Goal: Task Accomplishment & Management: Complete application form

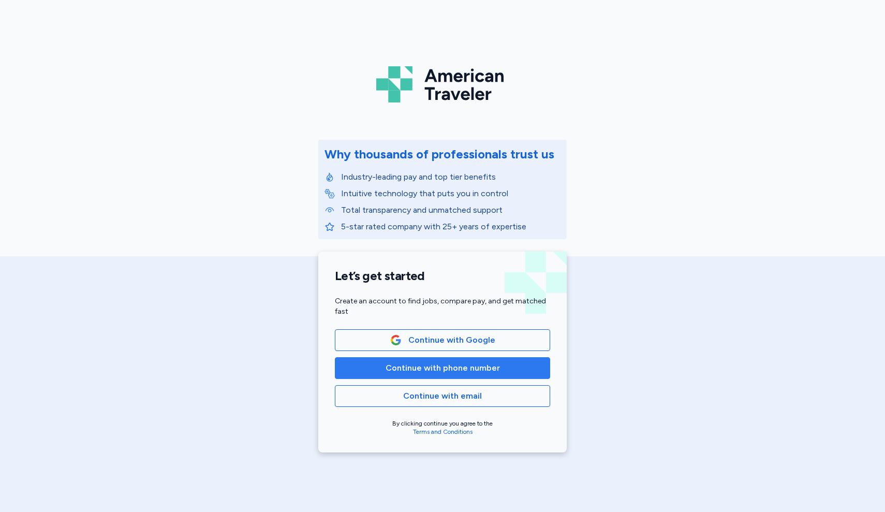
click at [377, 370] on span "Continue with phone number" at bounding box center [442, 368] width 198 height 12
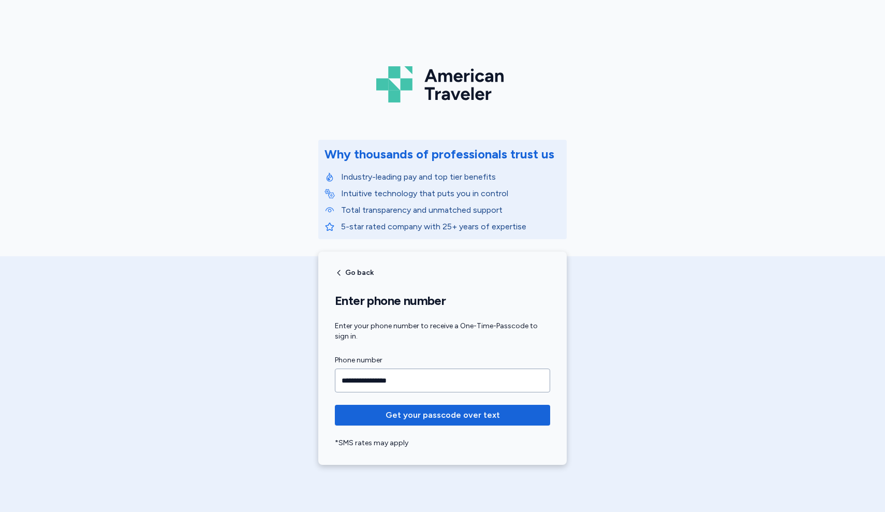
type input "**********"
click at [442, 415] on button "Get your passcode over text" at bounding box center [442, 415] width 215 height 21
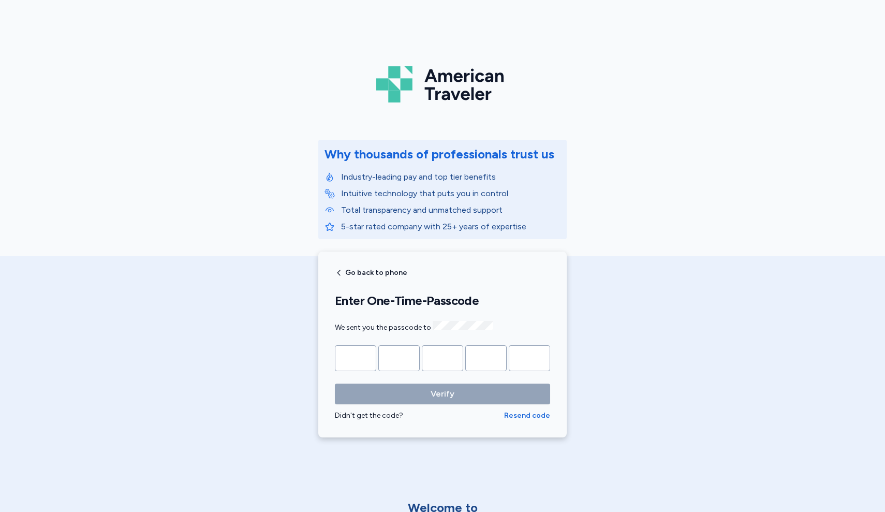
type input "*"
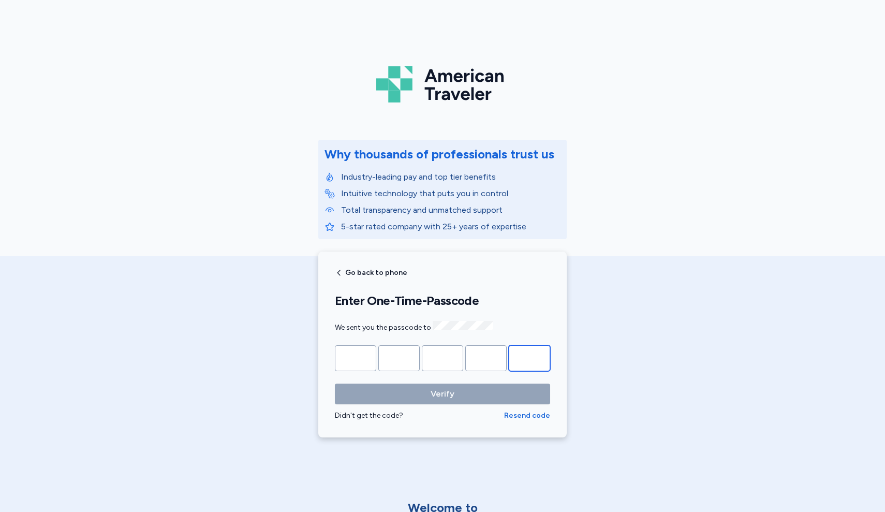
click at [442, 392] on button "Verify" at bounding box center [442, 393] width 215 height 21
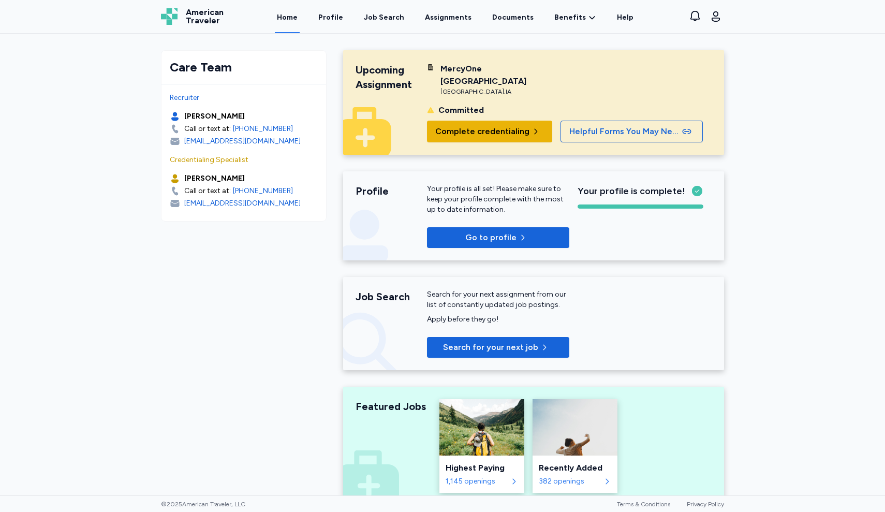
click at [525, 131] on span "Complete credentialing" at bounding box center [489, 131] width 109 height 12
